Goal: Task Accomplishment & Management: Manage account settings

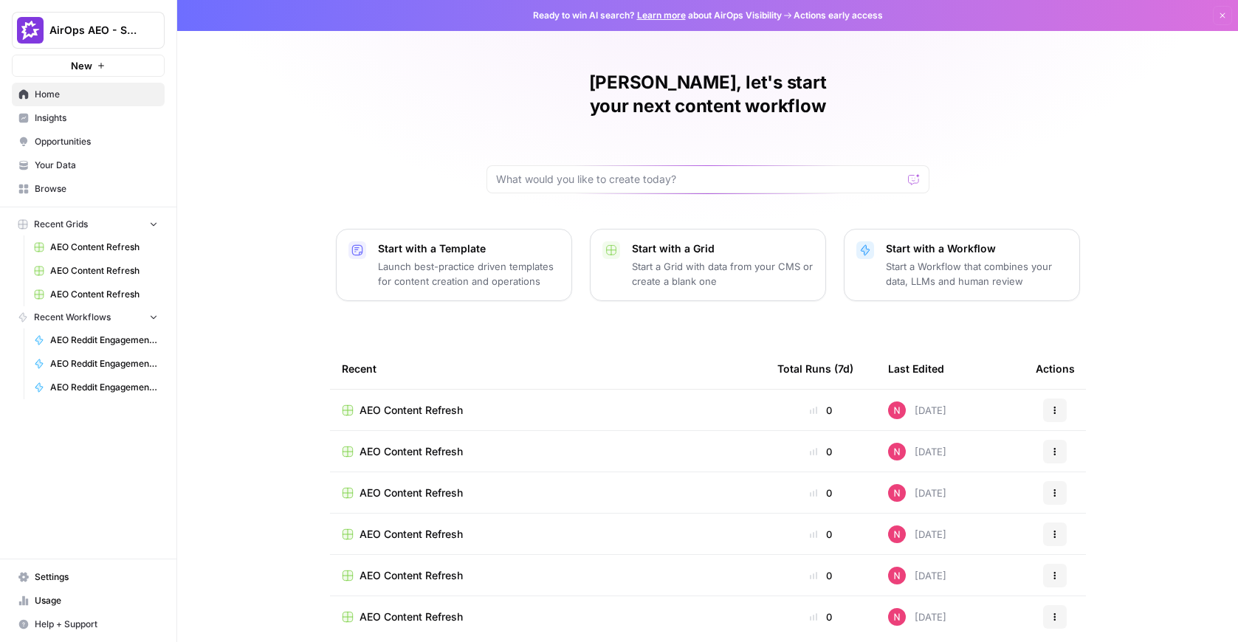
click at [102, 572] on span "Settings" at bounding box center [96, 577] width 123 height 13
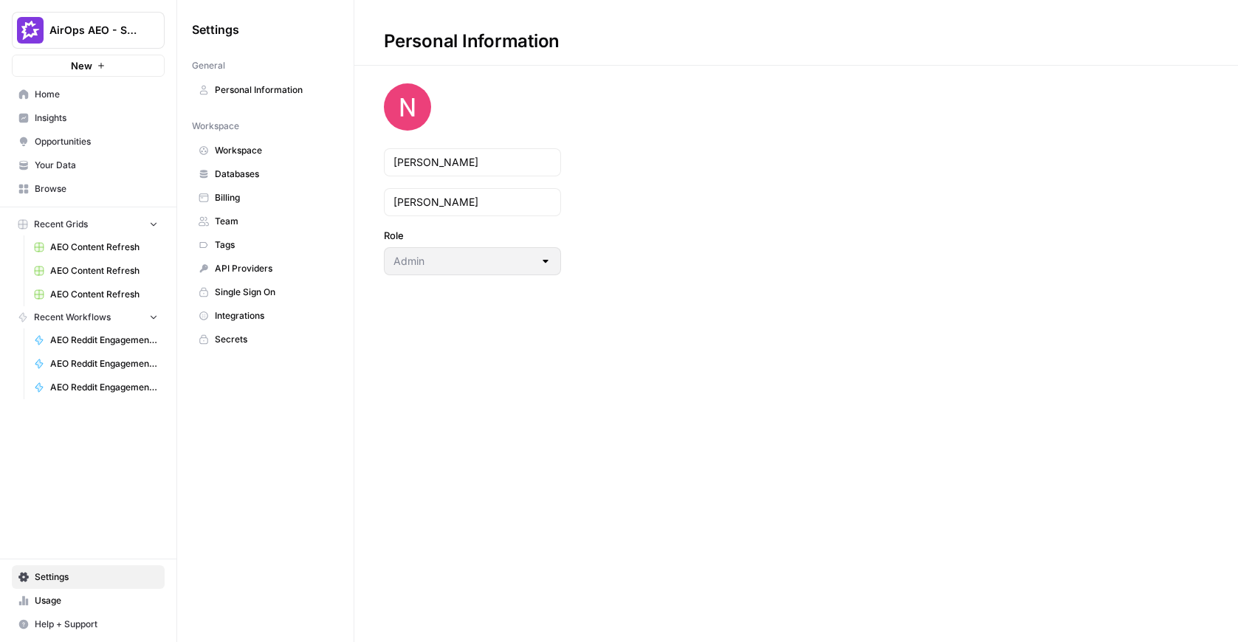
click at [545, 262] on div at bounding box center [546, 261] width 12 height 15
click at [235, 219] on span "Team" at bounding box center [273, 221] width 117 height 13
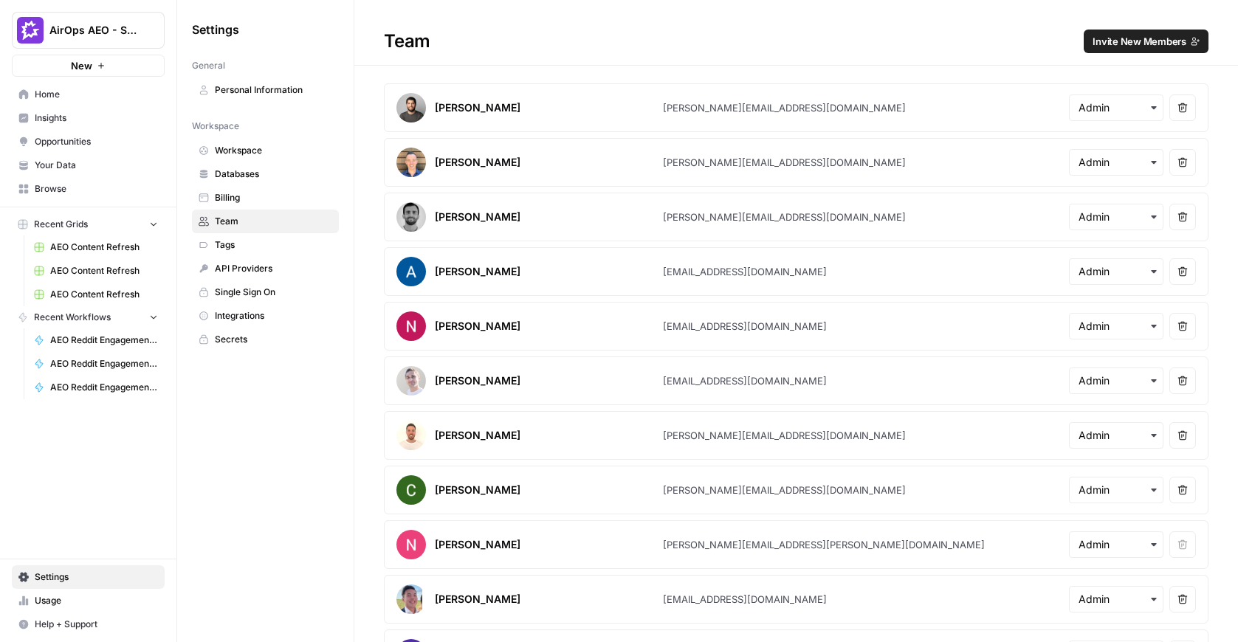
click at [1156, 44] on span "Invite New Members" at bounding box center [1140, 41] width 94 height 15
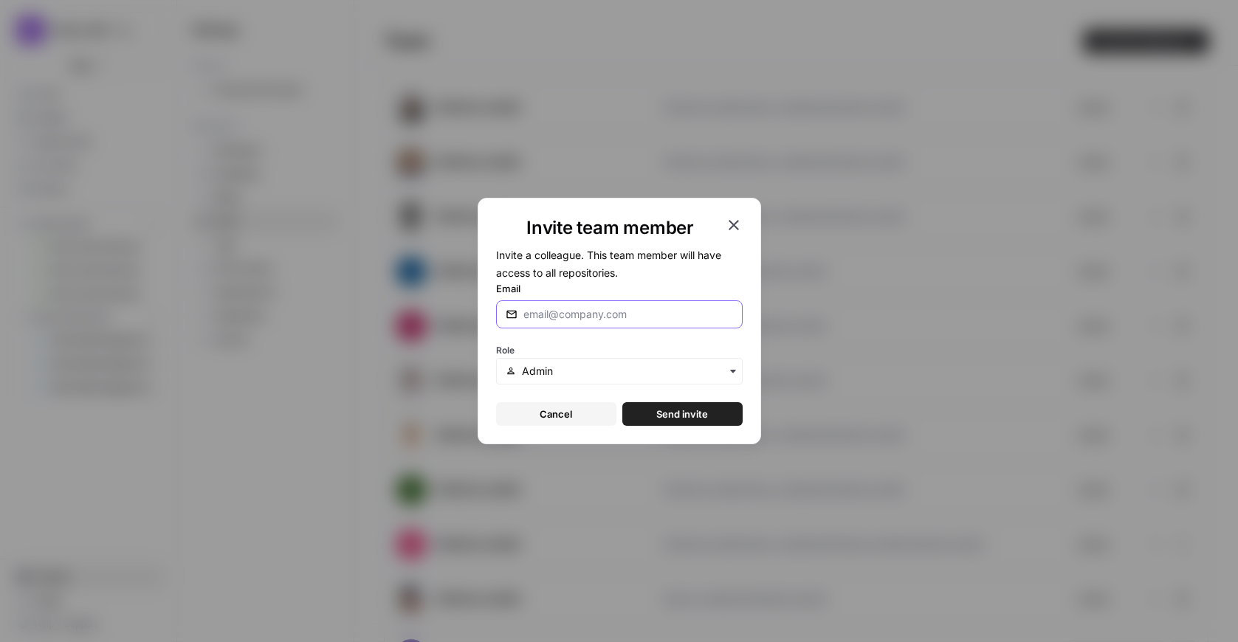
click at [612, 320] on input "Email" at bounding box center [628, 314] width 210 height 15
type input "[EMAIL_ADDRESS][DOMAIN_NAME]"
click at [720, 415] on button "Send invite" at bounding box center [682, 414] width 120 height 24
